Goal: Find specific page/section: Find specific page/section

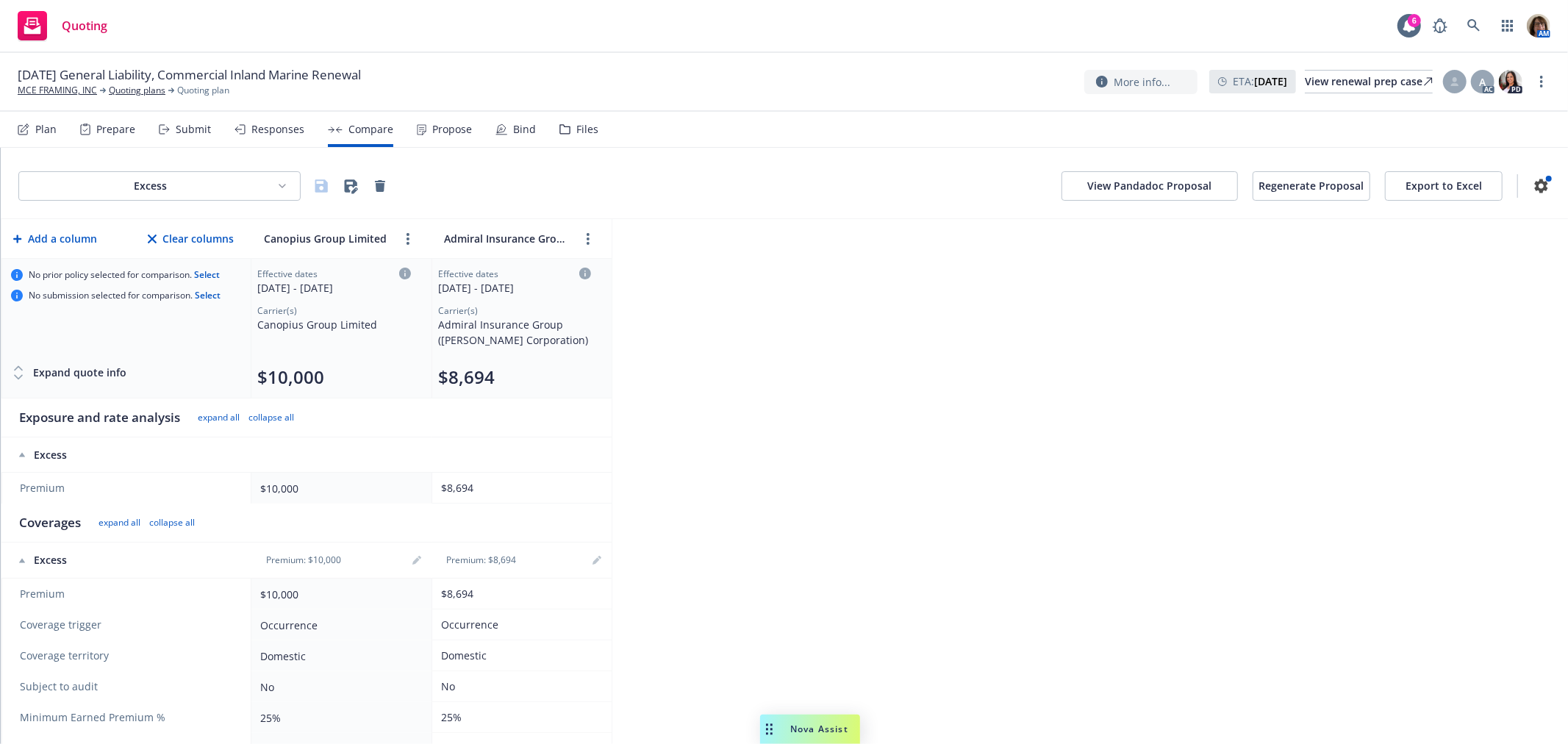
click at [577, 130] on div "Files" at bounding box center [587, 130] width 22 height 12
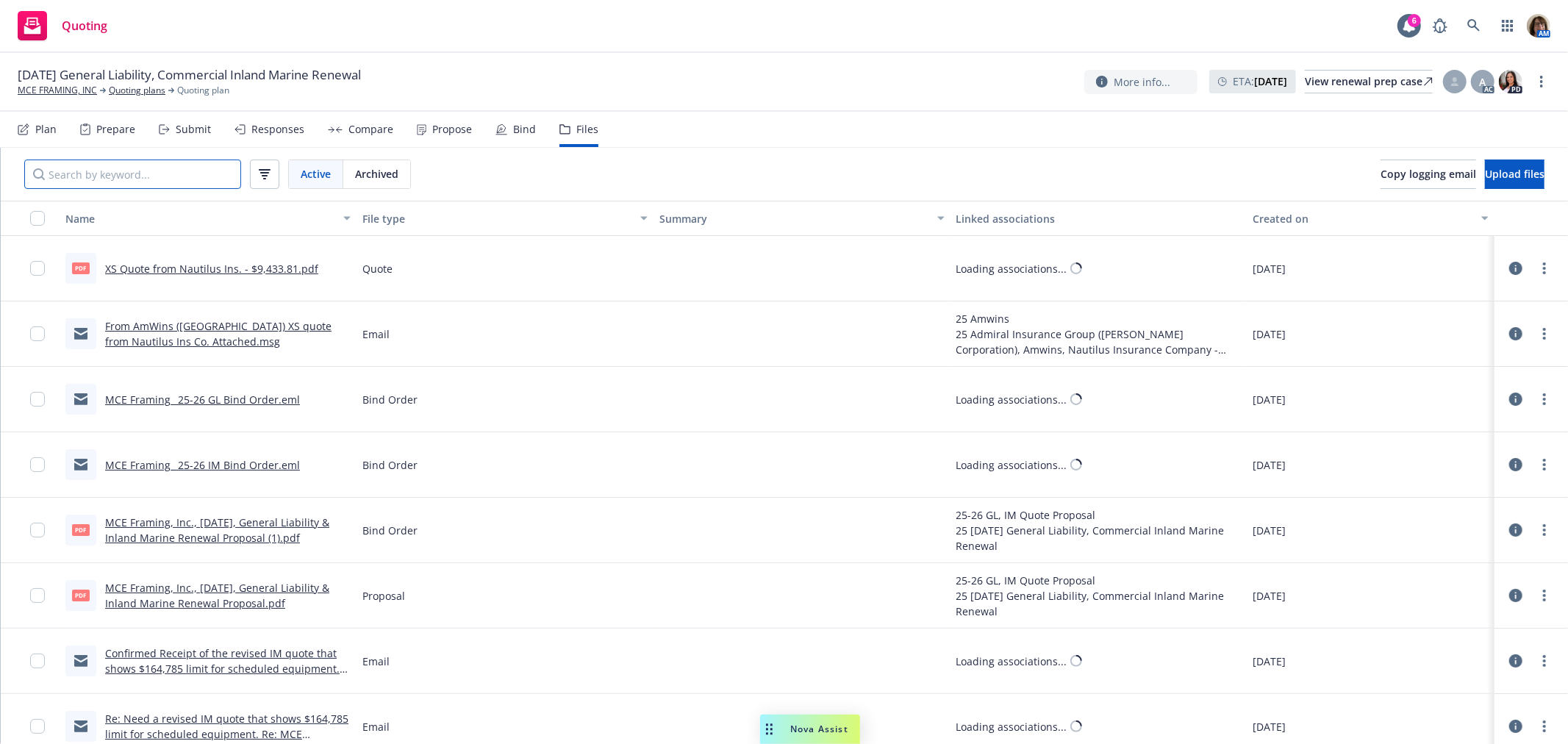
click at [74, 177] on input "Search by keyword..." at bounding box center [132, 174] width 217 height 29
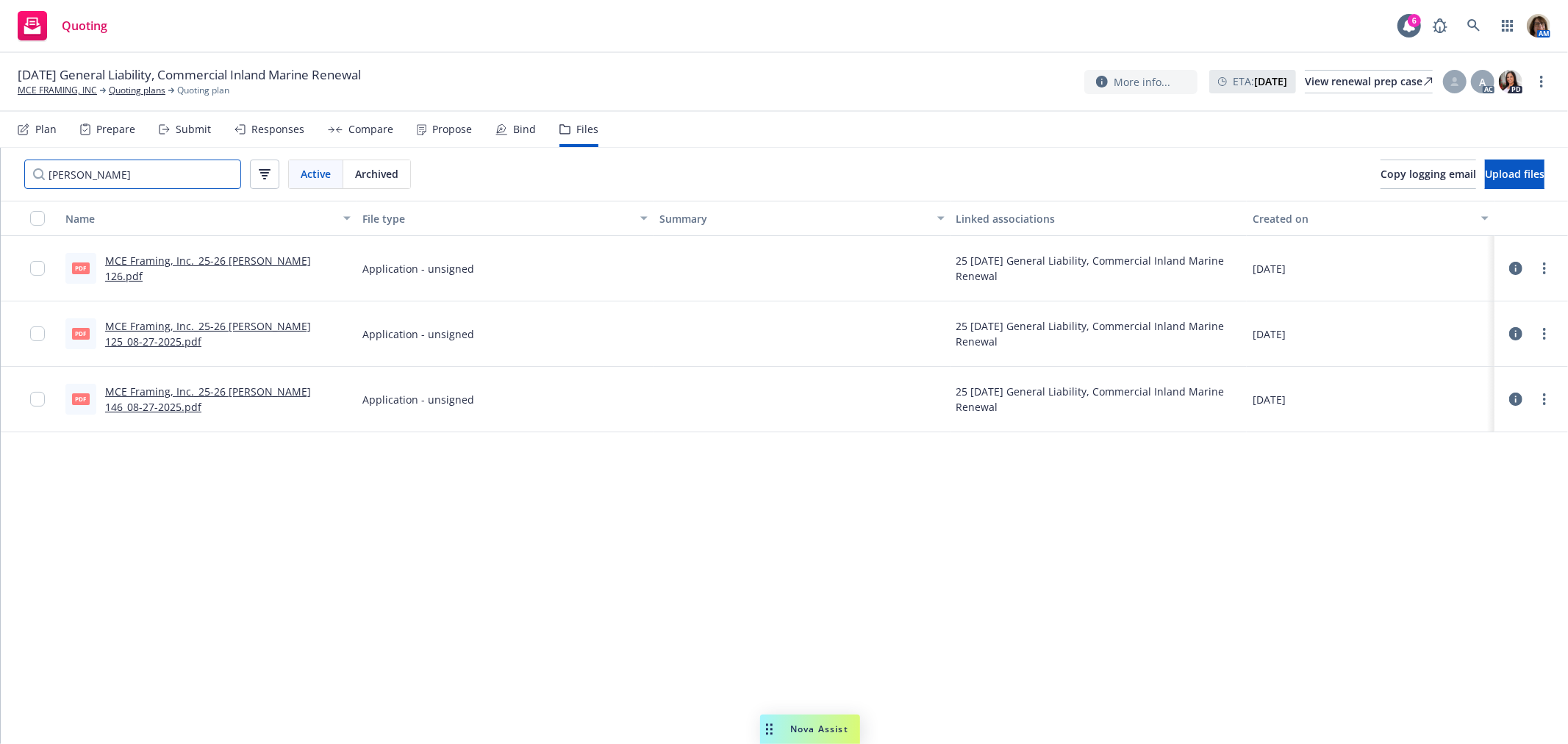
type input "[PERSON_NAME]"
click at [56, 86] on link "MCE FRAMING, INC" at bounding box center [57, 91] width 80 height 14
